Goal: Task Accomplishment & Management: Manage account settings

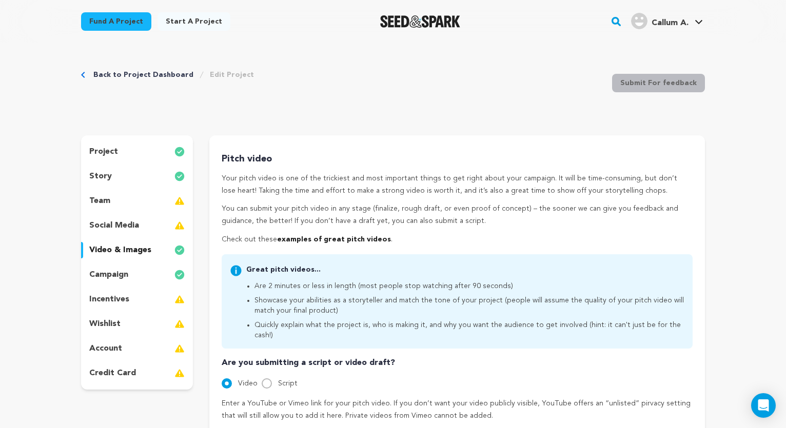
scroll to position [313, 0]
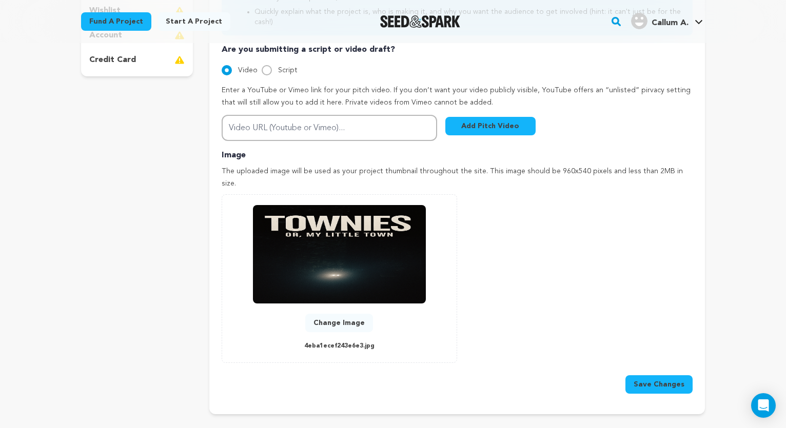
click at [586, 1] on div "Fund a project Start a project Search" at bounding box center [393, 21] width 656 height 43
click at [335, 314] on button "Change Image" at bounding box center [339, 323] width 68 height 18
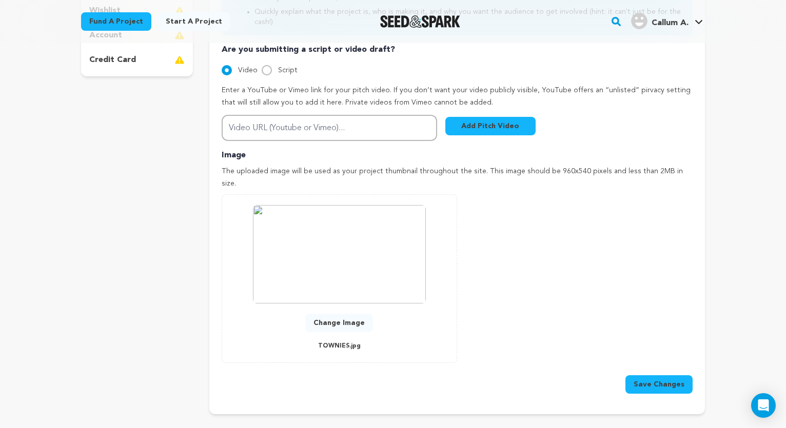
click at [654, 375] on button "Save Changes" at bounding box center [658, 384] width 67 height 18
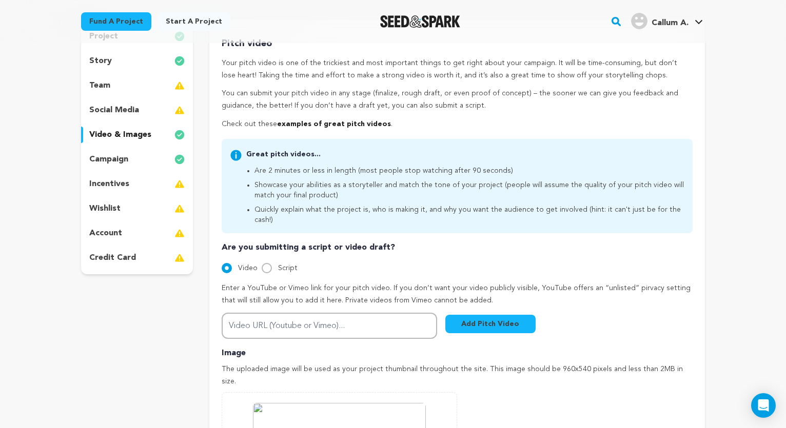
scroll to position [115, 0]
click at [266, 263] on input "Script" at bounding box center [267, 268] width 10 height 10
radio input "true"
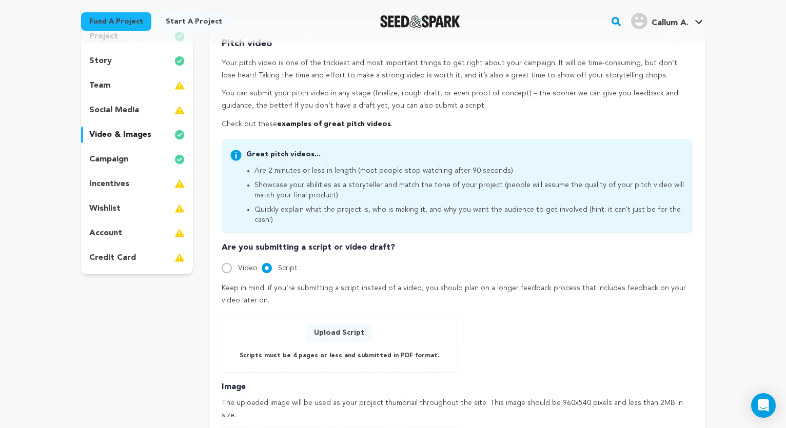
click at [227, 263] on input "Video" at bounding box center [227, 268] width 10 height 10
radio input "true"
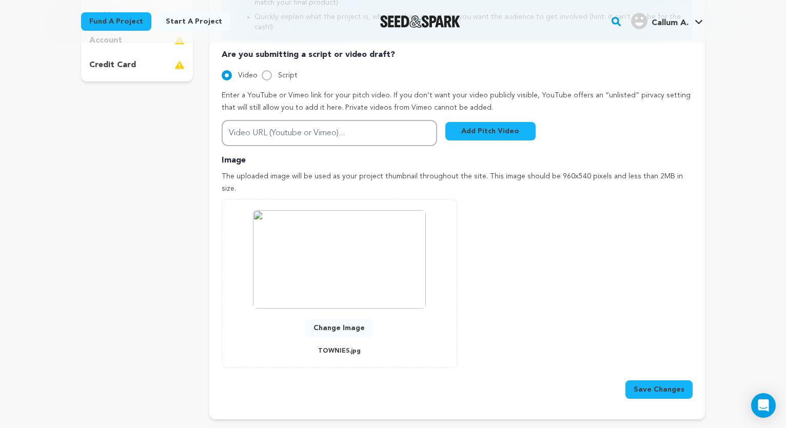
scroll to position [309, 0]
click at [671, 380] on button "Save Changes" at bounding box center [658, 389] width 67 height 18
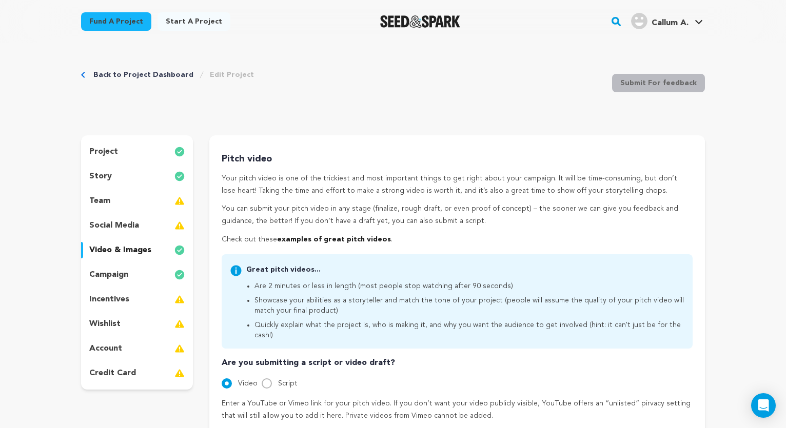
scroll to position [0, 0]
click at [121, 25] on link "Fund a project" at bounding box center [116, 21] width 70 height 18
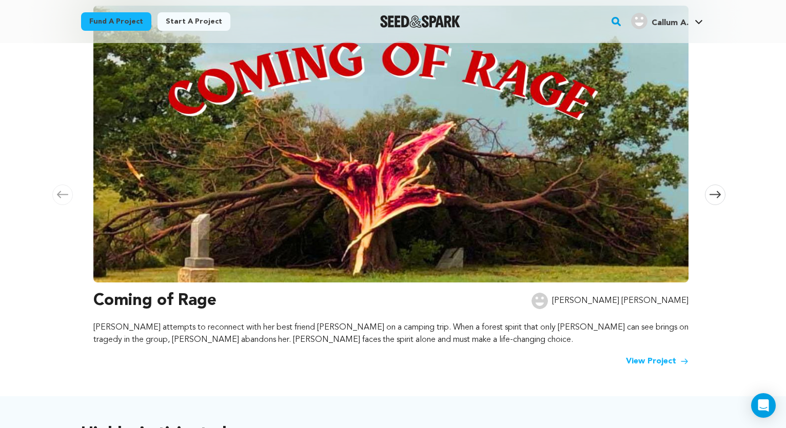
scroll to position [170, 0]
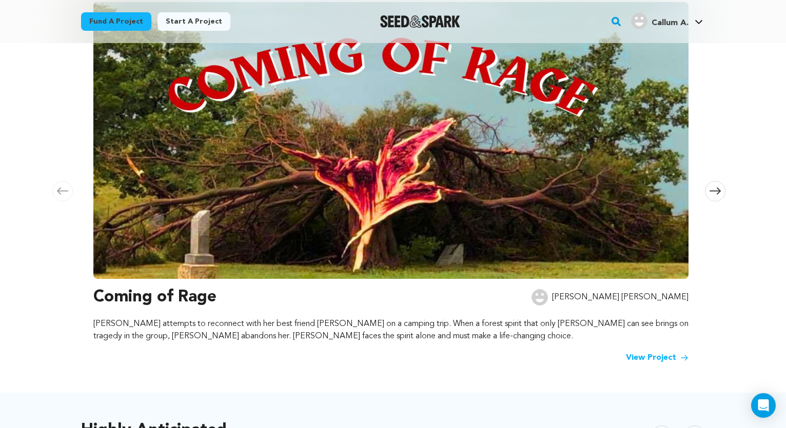
click at [722, 194] on span at bounding box center [715, 191] width 21 height 21
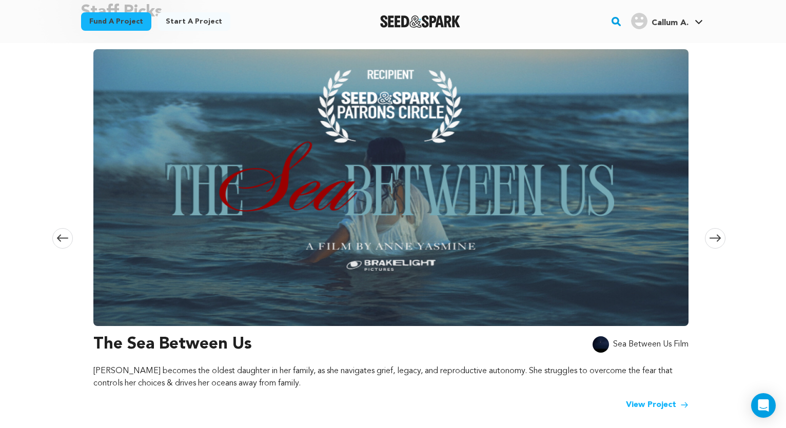
scroll to position [121, 0]
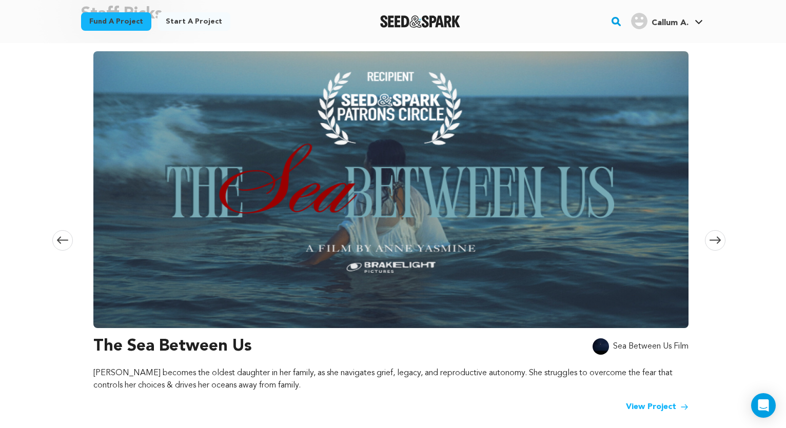
click at [714, 242] on icon at bounding box center [714, 240] width 11 height 8
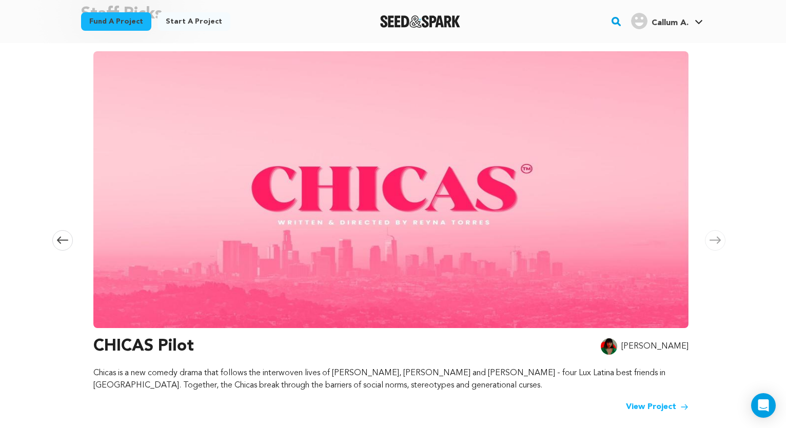
click at [714, 242] on icon at bounding box center [714, 240] width 11 height 8
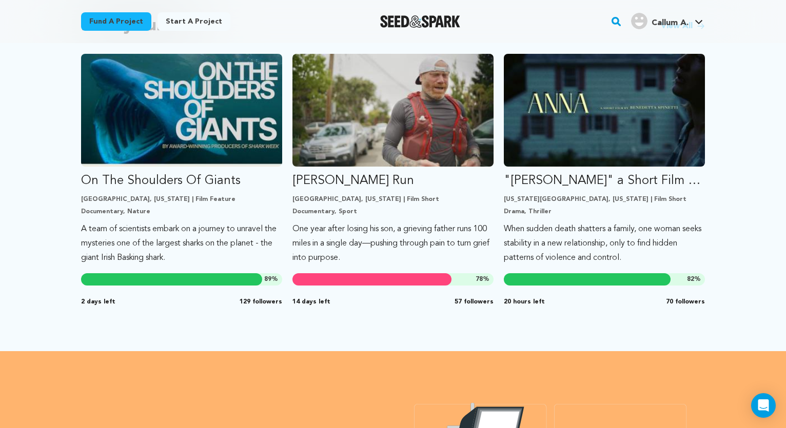
scroll to position [889, 0]
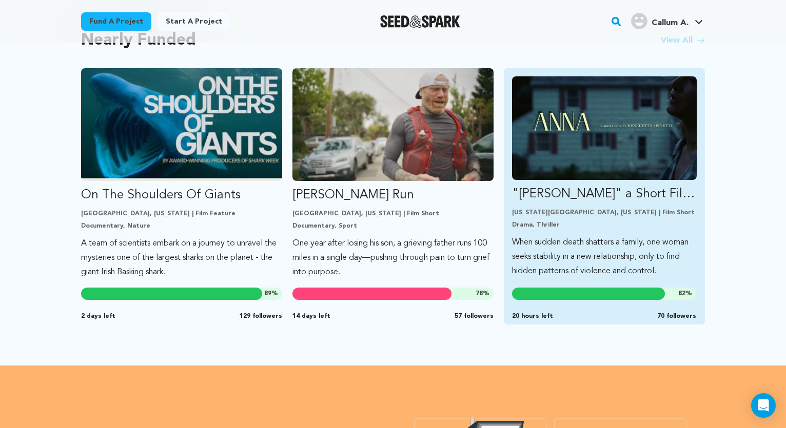
click at [605, 152] on img "Fund &quot;ANNA&quot; a Short Film by Benedetta Spinetti" at bounding box center [604, 128] width 185 height 104
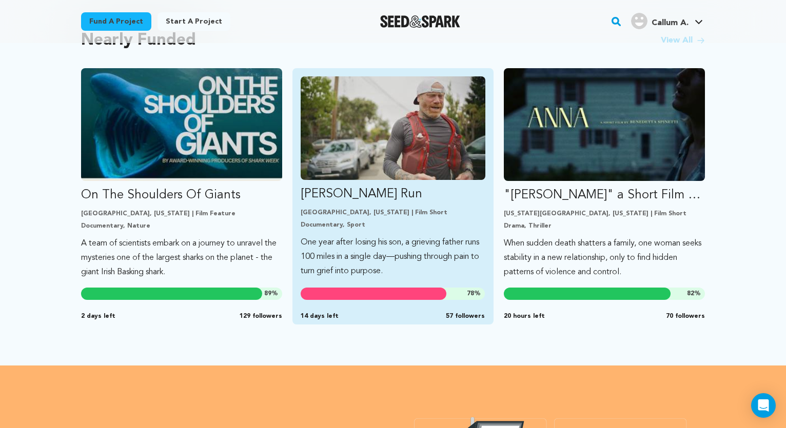
click at [406, 144] on img "Fund Ryan’s Run" at bounding box center [393, 128] width 185 height 104
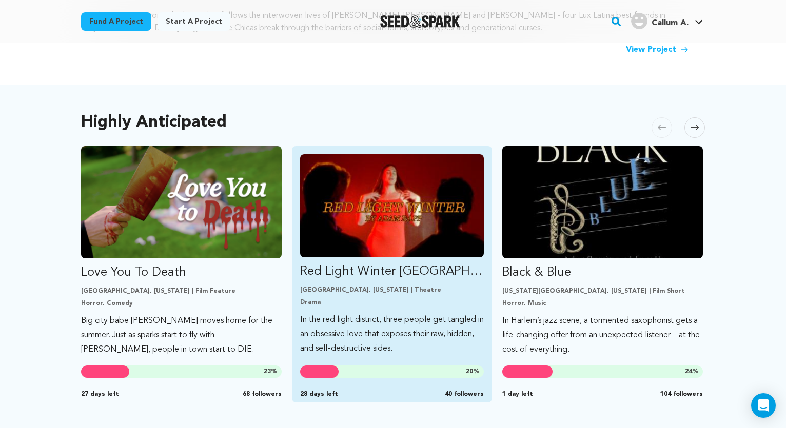
scroll to position [479, 0]
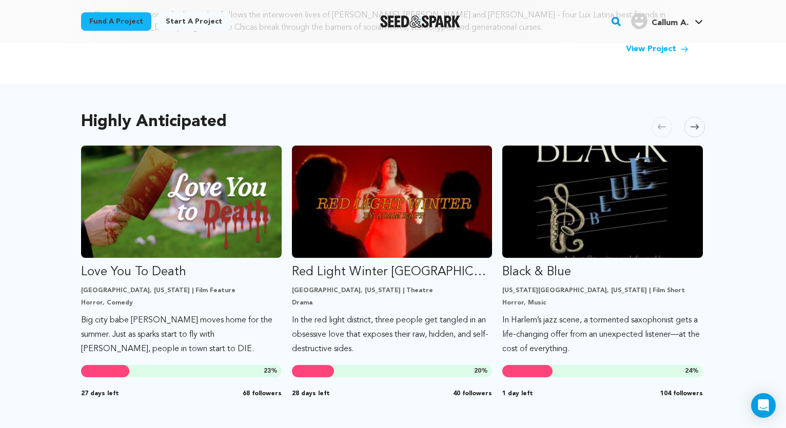
click at [686, 127] on span at bounding box center [694, 127] width 21 height 21
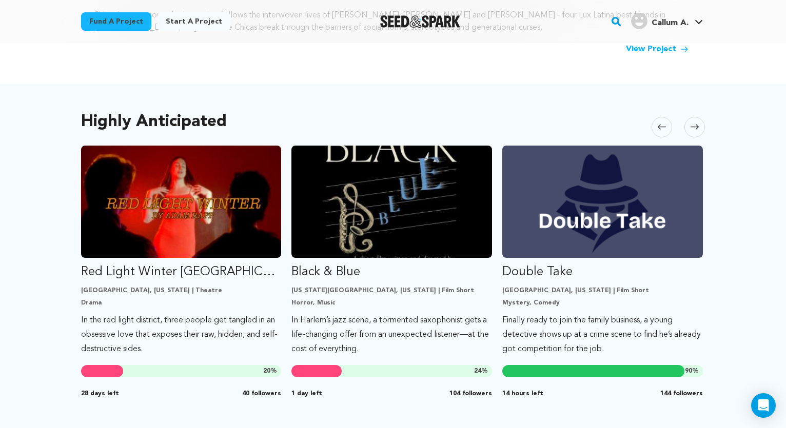
click at [696, 130] on icon at bounding box center [694, 127] width 8 height 5
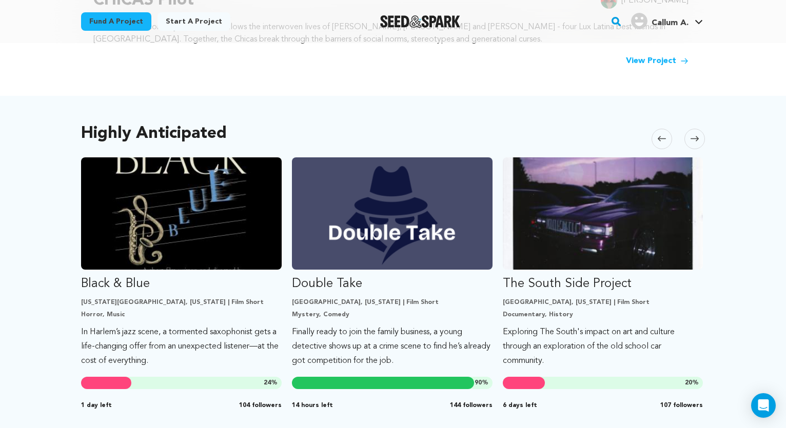
scroll to position [466, 0]
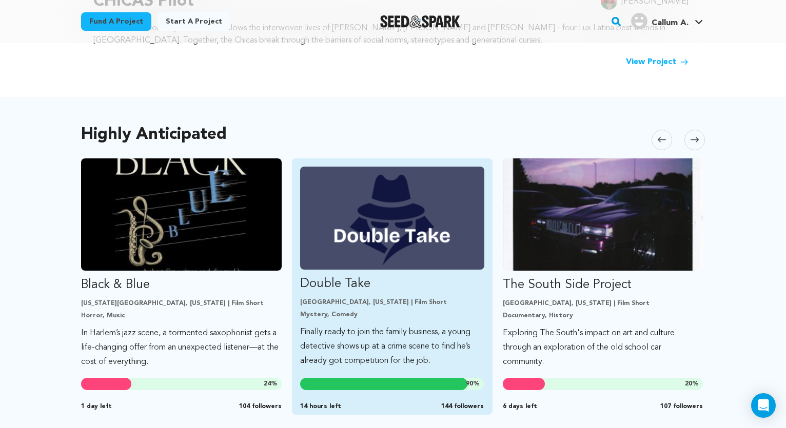
click at [444, 212] on img "Fund Double Take" at bounding box center [392, 218] width 184 height 103
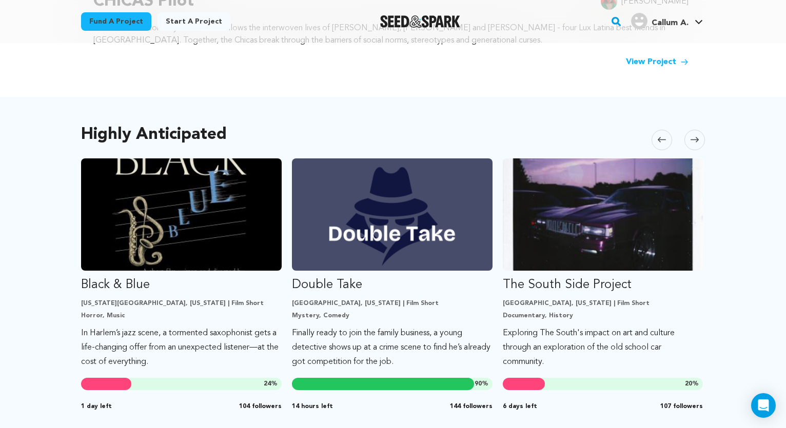
click at [690, 142] on span at bounding box center [694, 140] width 21 height 21
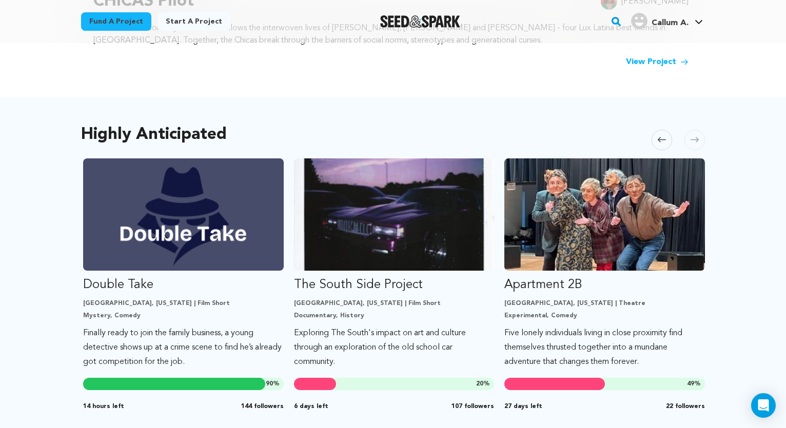
scroll to position [0, 632]
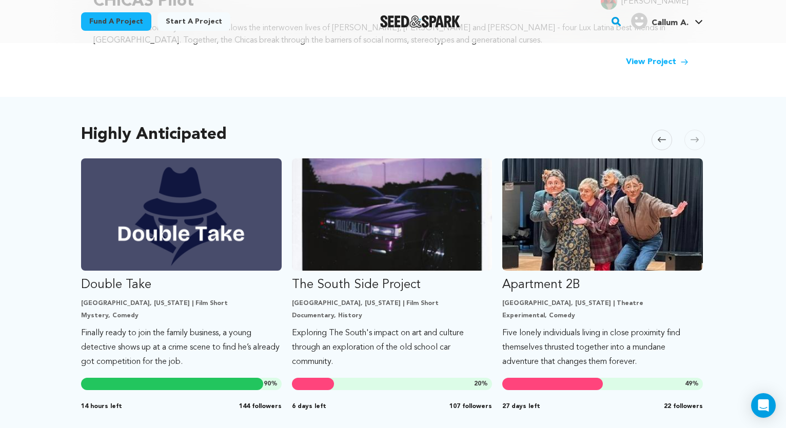
click at [690, 142] on span at bounding box center [694, 140] width 21 height 21
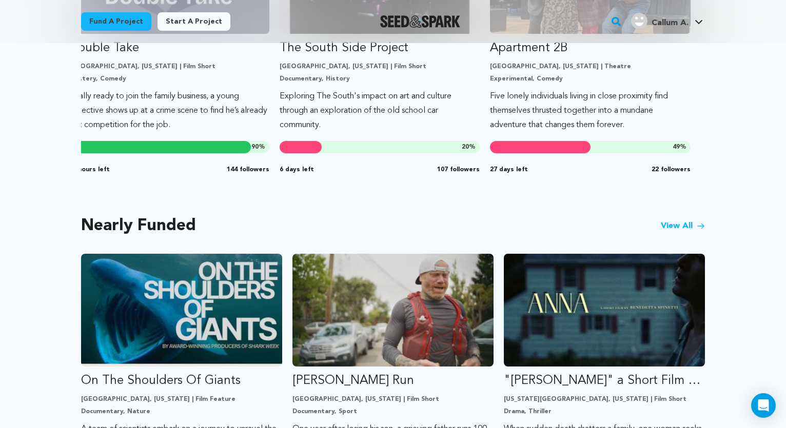
scroll to position [703, 0]
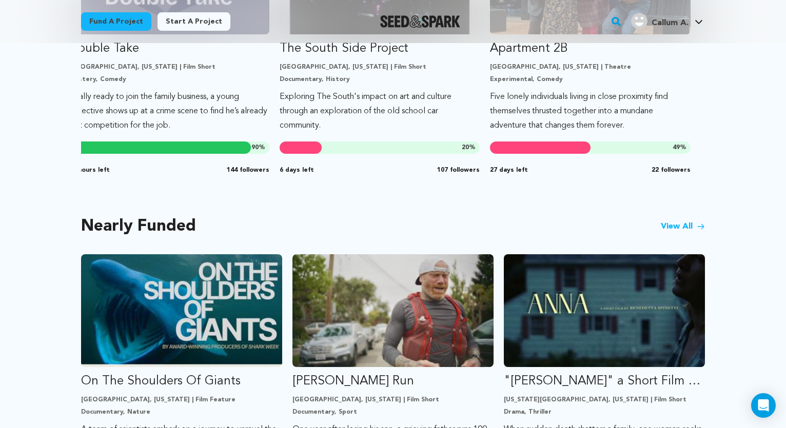
click at [698, 227] on icon at bounding box center [700, 226] width 6 height 5
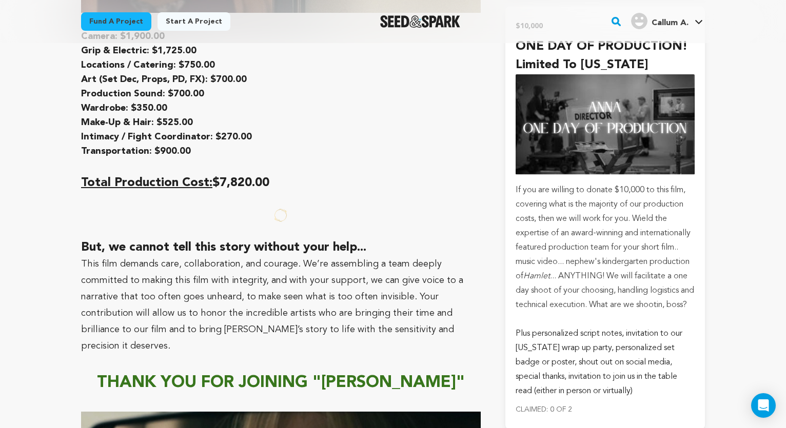
scroll to position [5315, 0]
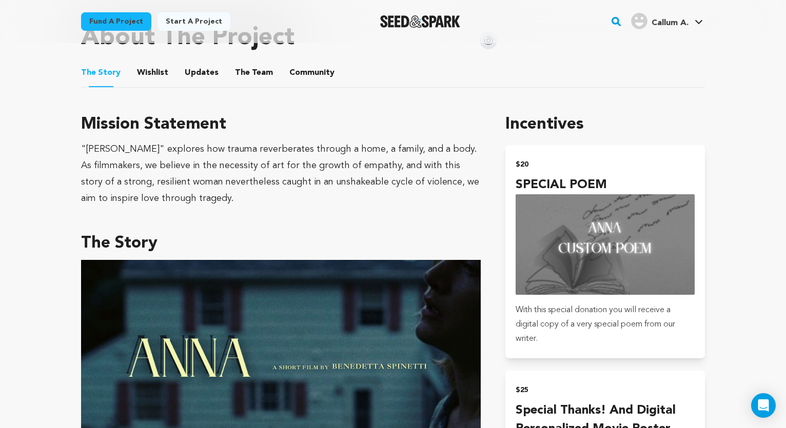
scroll to position [536, 0]
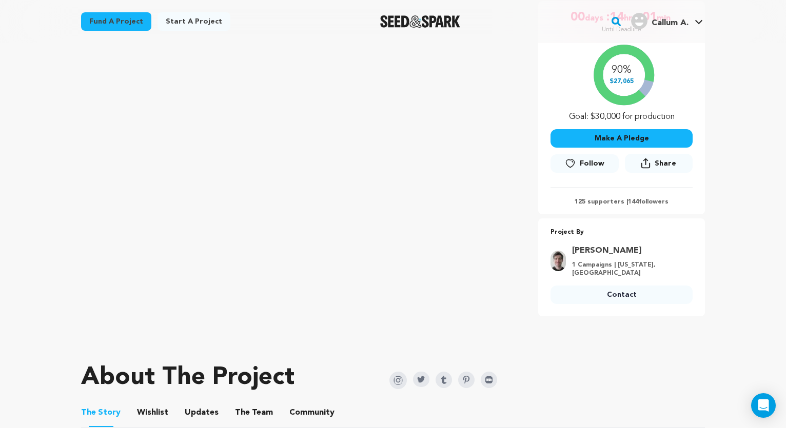
scroll to position [131, 0]
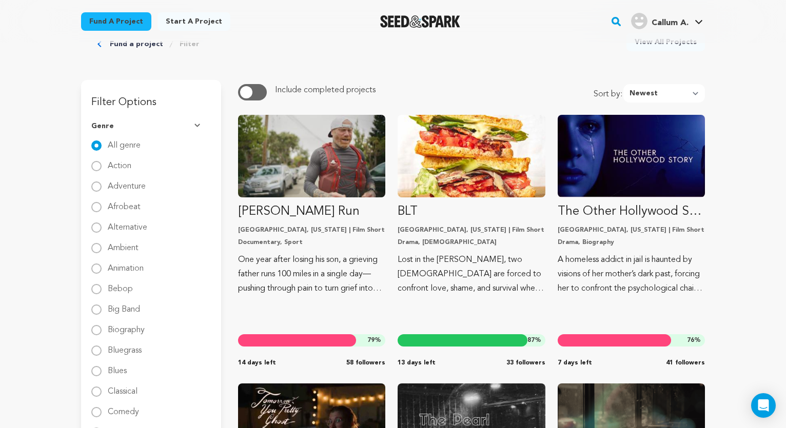
scroll to position [72, 0]
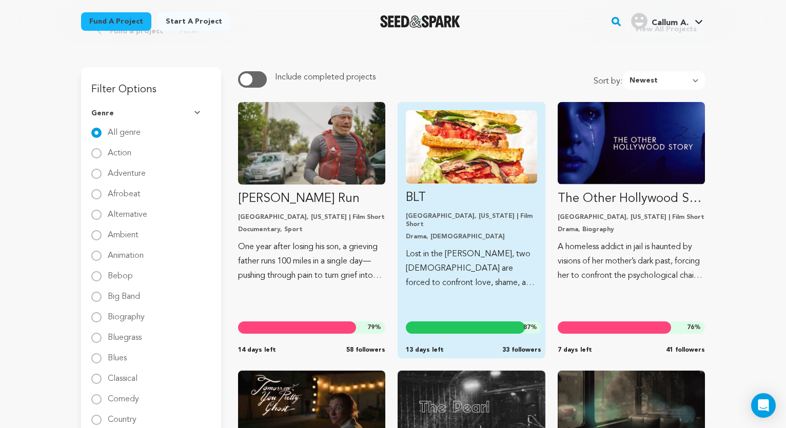
click at [464, 128] on img "Fund BLT" at bounding box center [471, 146] width 131 height 73
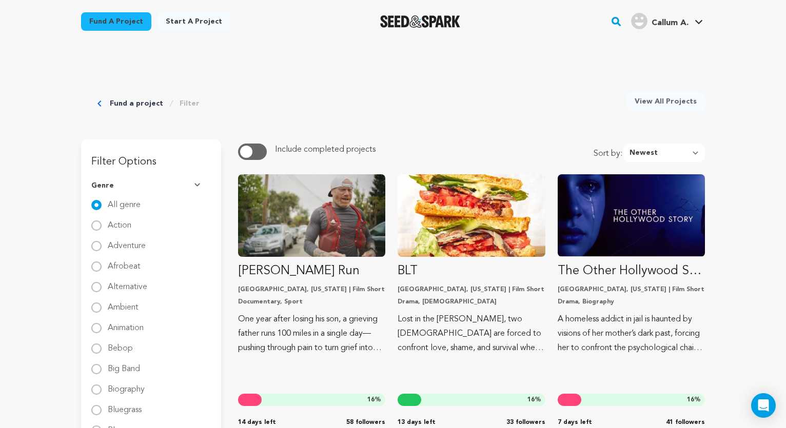
scroll to position [72, 0]
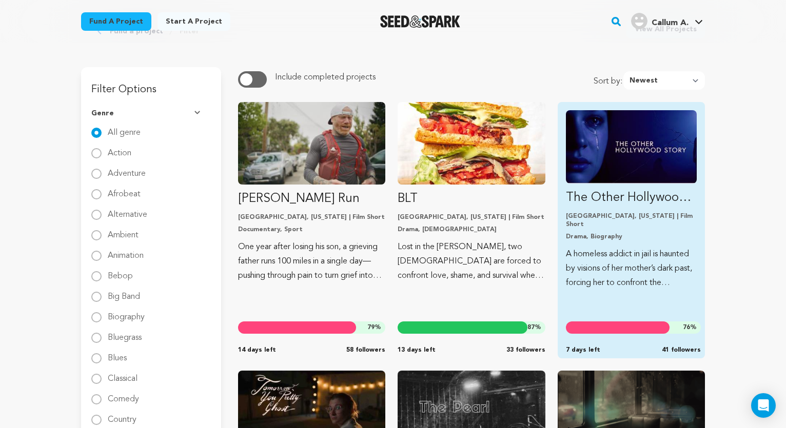
click at [638, 153] on img "Fund The Other Hollywood Story" at bounding box center [631, 146] width 131 height 73
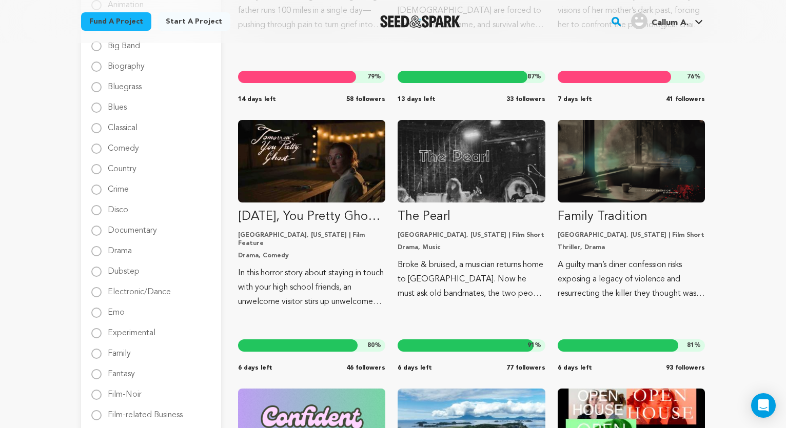
scroll to position [327, 0]
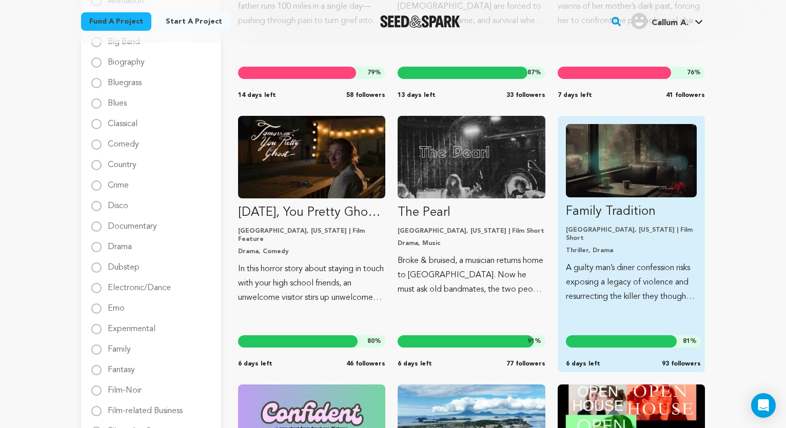
click at [603, 167] on img "Fund Family Tradition" at bounding box center [631, 160] width 131 height 73
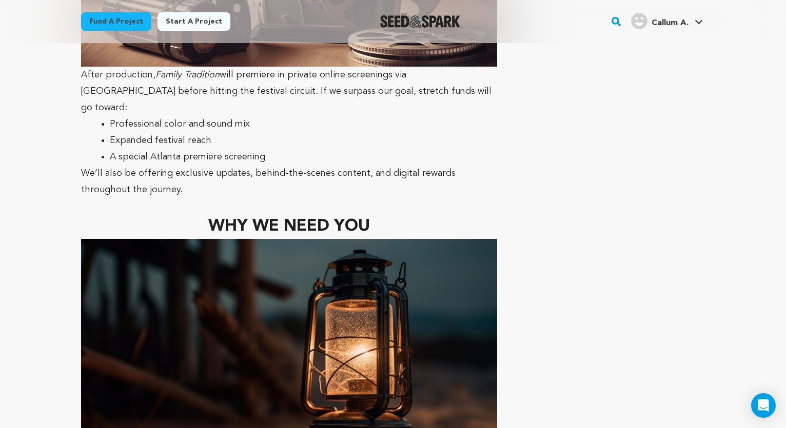
scroll to position [4276, 0]
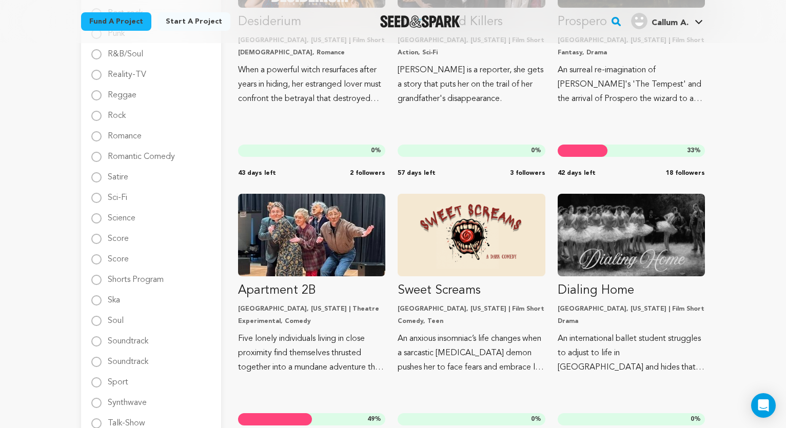
scroll to position [1342, 0]
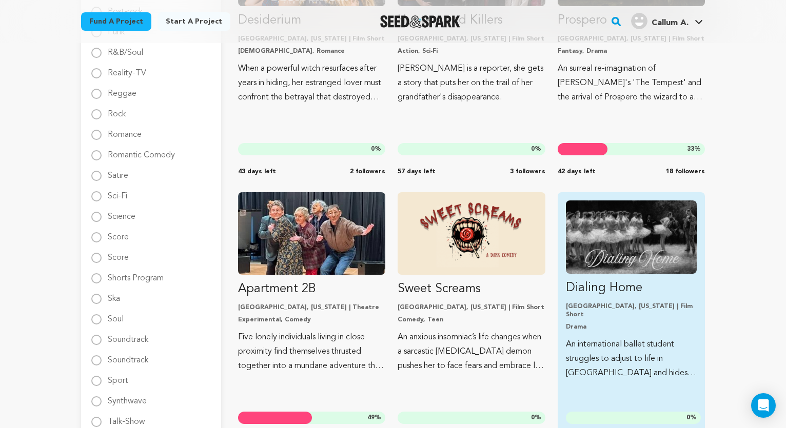
click at [641, 232] on img "Fund Dialing Home" at bounding box center [631, 237] width 131 height 73
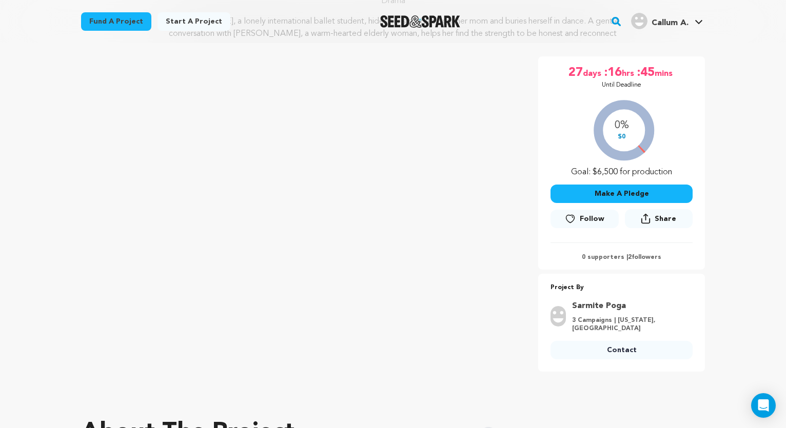
scroll to position [142, 0]
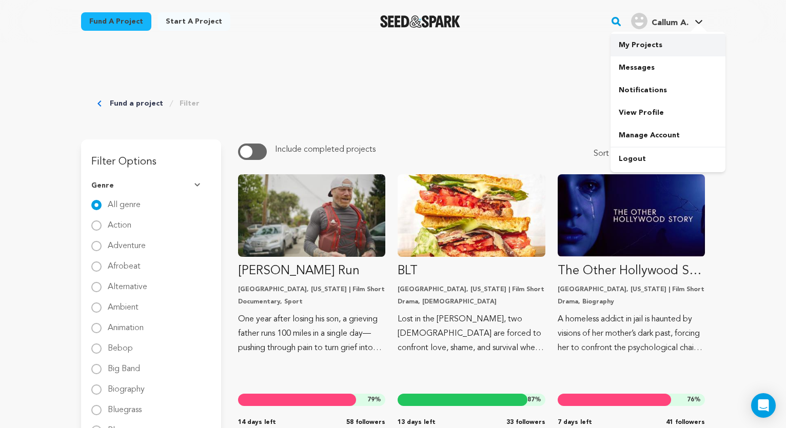
click at [643, 38] on link "My Projects" at bounding box center [667, 45] width 115 height 23
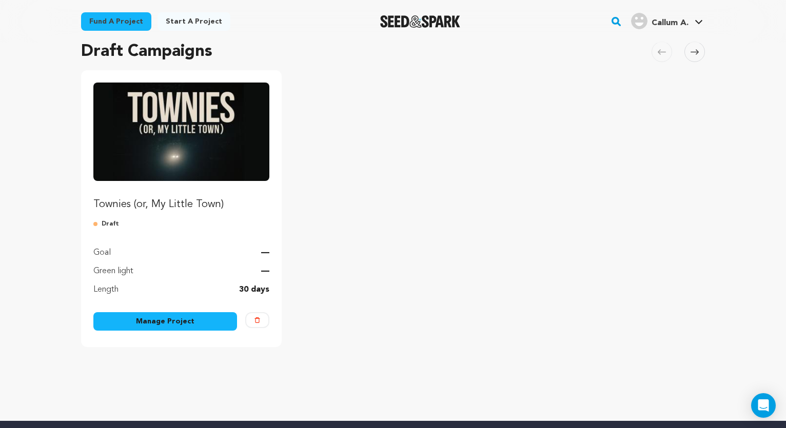
scroll to position [83, 0]
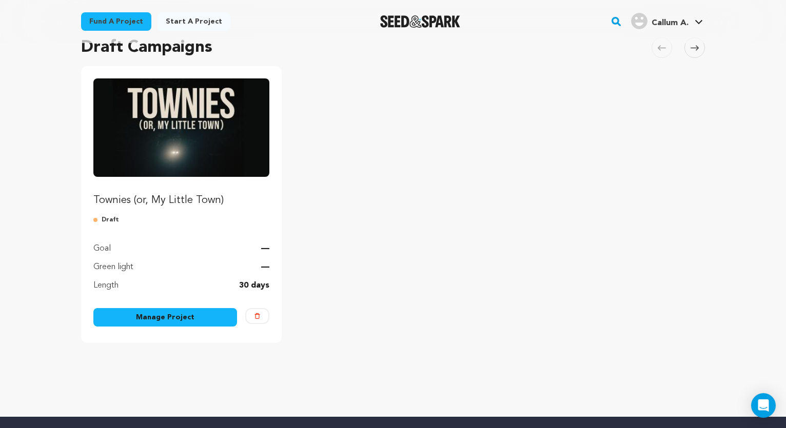
click at [191, 134] on img "Fund Townies (or, My Little Town)" at bounding box center [181, 127] width 176 height 98
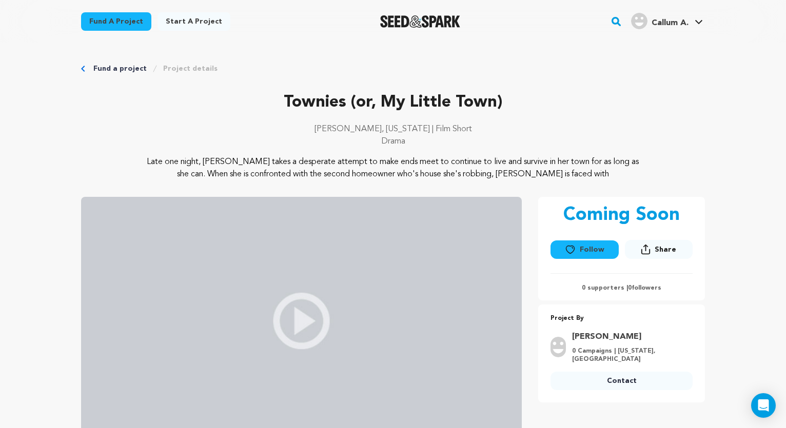
click at [574, 111] on p "Townies (or, My Little Town)" at bounding box center [393, 102] width 624 height 25
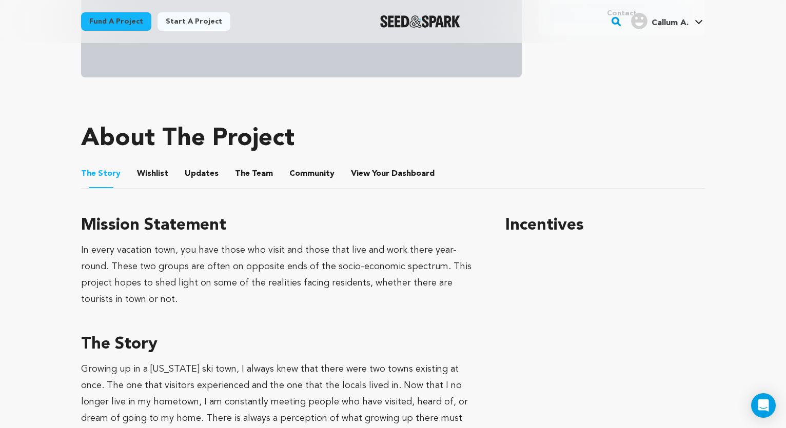
scroll to position [365, 0]
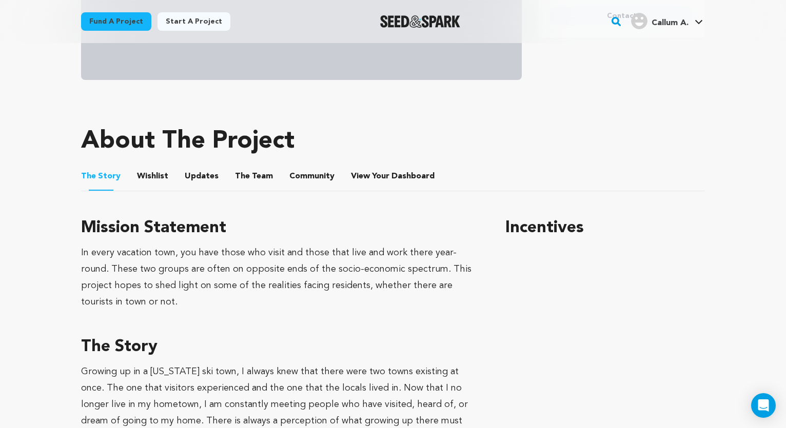
click at [299, 180] on button "Community" at bounding box center [311, 178] width 25 height 25
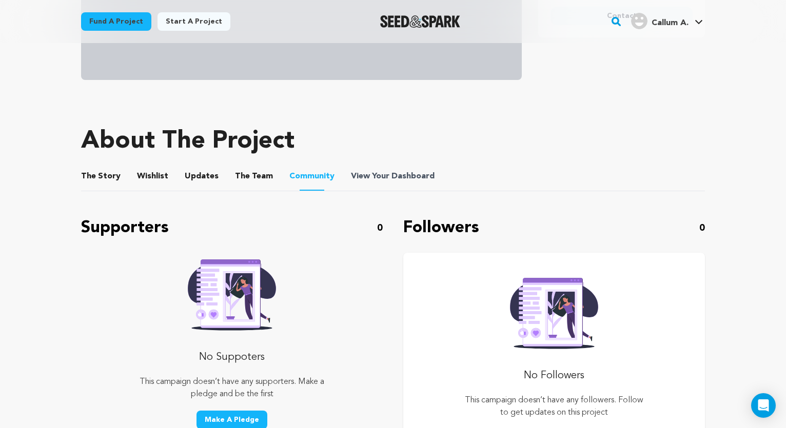
click at [373, 177] on span "View Your Dashboard" at bounding box center [394, 176] width 86 height 12
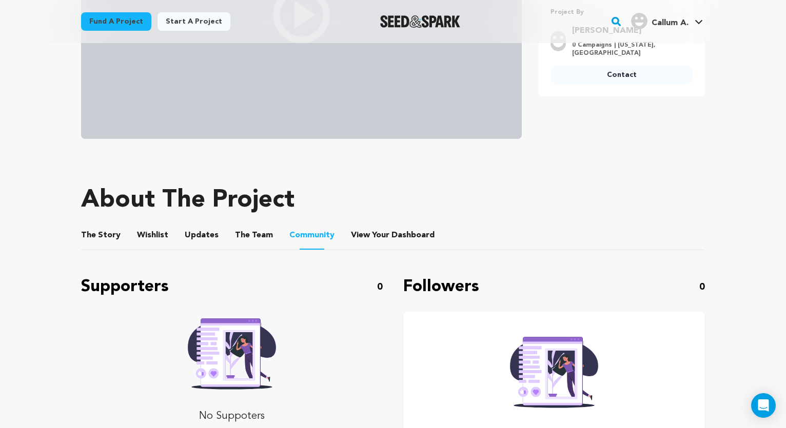
scroll to position [307, 0]
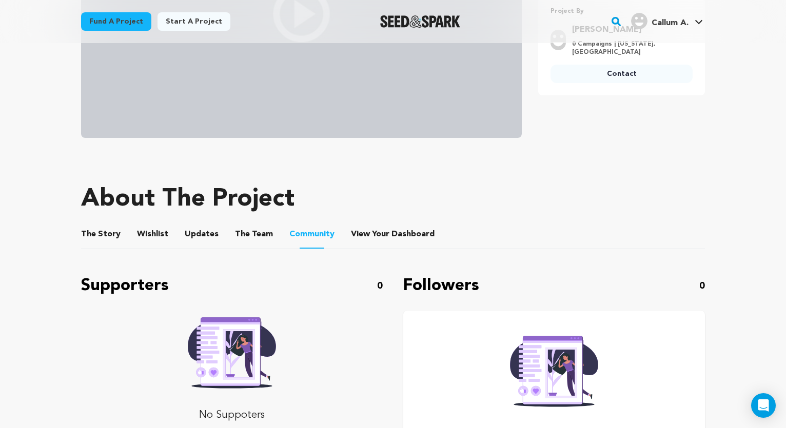
click at [245, 241] on button "The Team" at bounding box center [254, 236] width 25 height 25
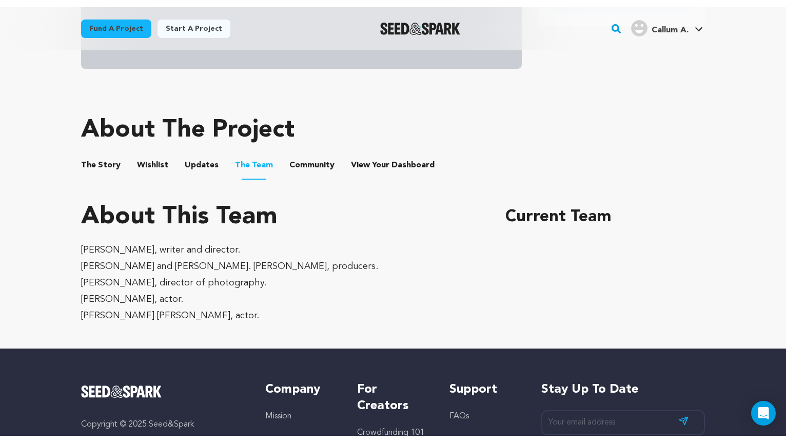
scroll to position [381, 0]
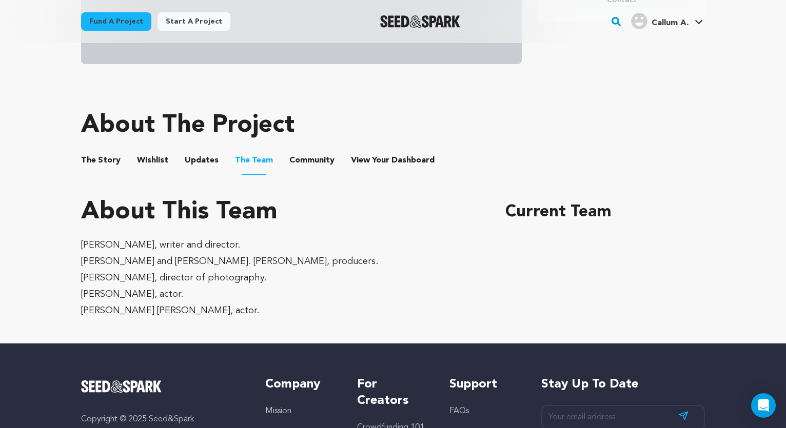
click at [189, 162] on button "Updates" at bounding box center [201, 162] width 25 height 25
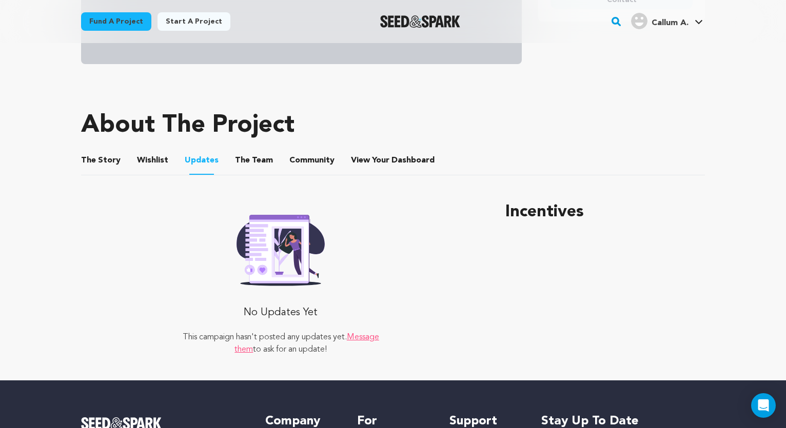
click at [156, 162] on button "Wishlist" at bounding box center [153, 162] width 25 height 25
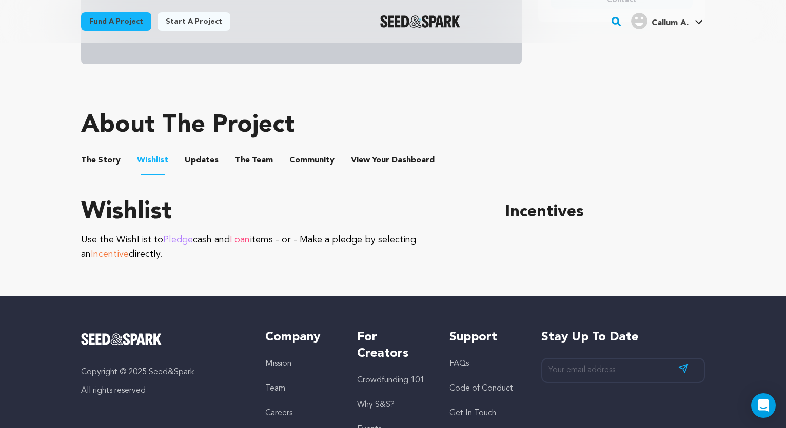
click at [111, 157] on button "The Story" at bounding box center [101, 162] width 25 height 25
